Goal: Check status

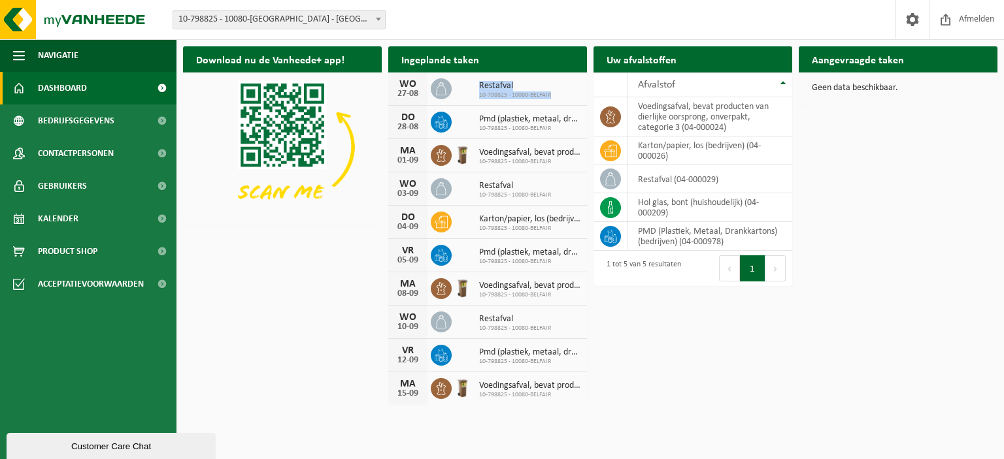
drag, startPoint x: 554, startPoint y: 93, endPoint x: 465, endPoint y: 74, distance: 91.0
click at [465, 74] on div "[DATE] Restafval 10-798825 - 10080-[GEOGRAPHIC_DATA]" at bounding box center [487, 89] width 199 height 33
drag, startPoint x: 537, startPoint y: 128, endPoint x: 518, endPoint y: 122, distance: 19.8
click at [518, 122] on div "Pmd (plastiek, metaal, drankkartons) (bedrijven) 10-798825 - 10080-BELFAIR" at bounding box center [527, 122] width 108 height 20
click at [478, 114] on div "Pmd (plastiek, metaal, drankkartons) (bedrijven) 10-798825 - 10080-BELFAIR" at bounding box center [527, 122] width 108 height 20
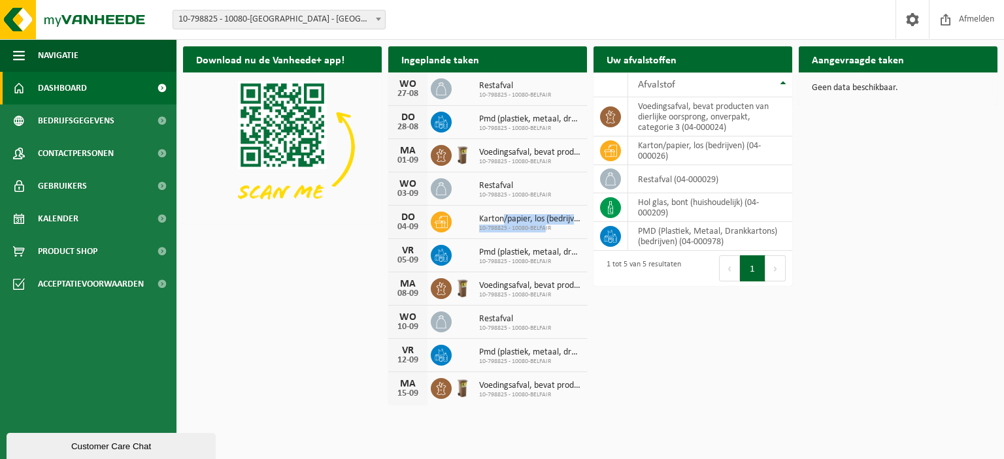
drag, startPoint x: 505, startPoint y: 216, endPoint x: 547, endPoint y: 228, distance: 44.1
click at [547, 228] on div "Karton/papier, los (bedrijven) 10-798825 - 10080-BELFAIR" at bounding box center [527, 222] width 108 height 20
click at [487, 65] on h2 "Ingeplande taken" at bounding box center [440, 58] width 104 height 25
click at [539, 182] on span "Restafval" at bounding box center [515, 186] width 72 height 10
drag, startPoint x: 546, startPoint y: 200, endPoint x: 458, endPoint y: 203, distance: 88.3
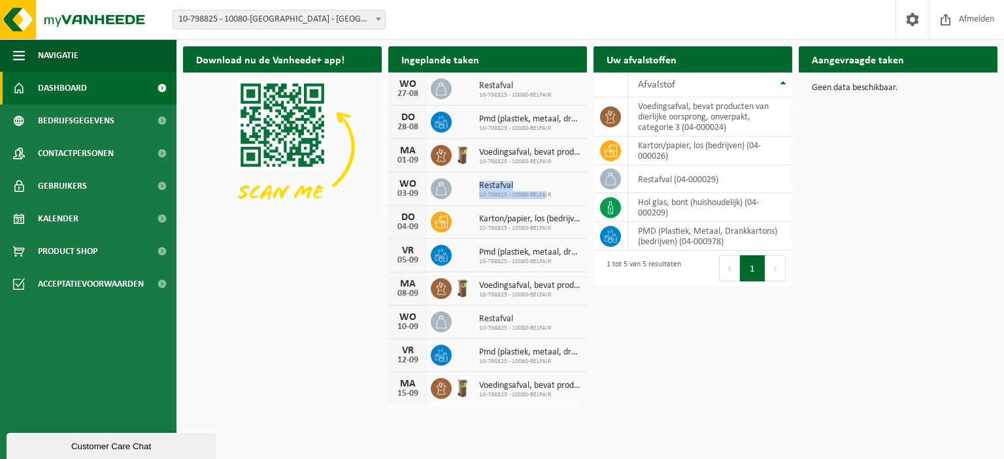
click at [461, 203] on div "[DATE] Restafval 10-798825 - 10080-[GEOGRAPHIC_DATA]" at bounding box center [487, 189] width 199 height 33
click at [473, 161] on div "Voedingsafval, bevat producten van dierlijke oorsprong, onverpakt, categorie 3 …" at bounding box center [527, 156] width 108 height 20
click at [497, 117] on span "Pmd (plastiek, metaal, drankkartons) (bedrijven)" at bounding box center [529, 119] width 101 height 10
